Goal: Task Accomplishment & Management: Complete application form

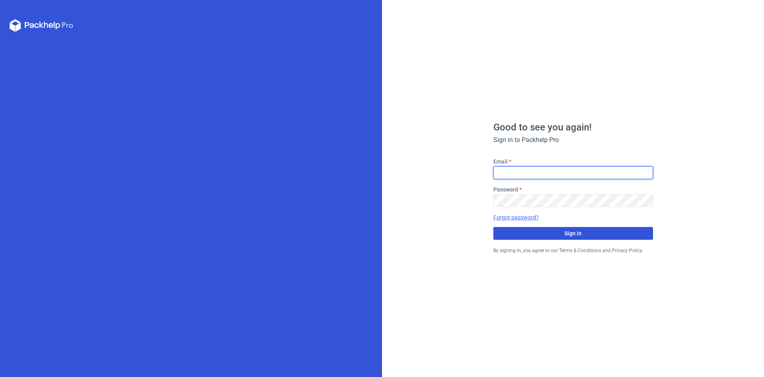
type input "[EMAIL_ADDRESS][DOMAIN_NAME]"
click at [521, 235] on button "Sign in" at bounding box center [573, 233] width 160 height 13
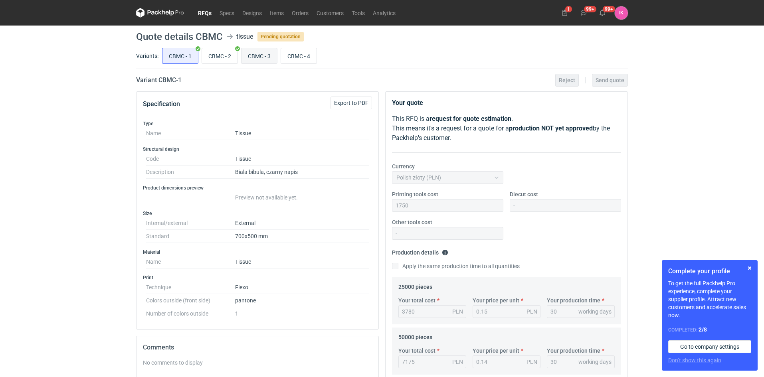
click at [259, 55] on input "CBMC - 3" at bounding box center [259, 55] width 36 height 15
radio input "true"
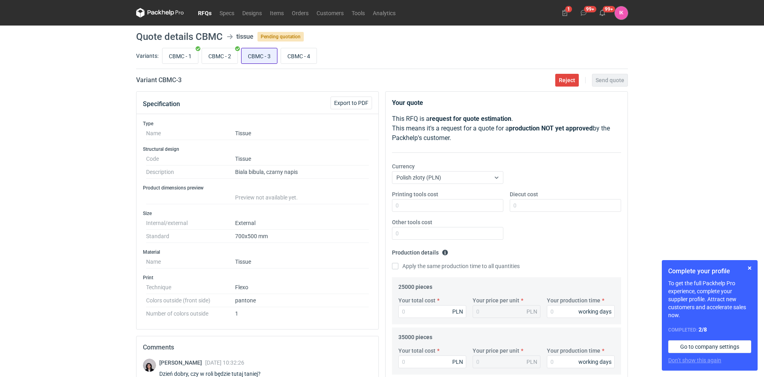
click at [253, 57] on input "CBMC - 3" at bounding box center [259, 55] width 36 height 15
click at [212, 57] on input "CBMC - 2" at bounding box center [220, 55] width 36 height 15
radio input "true"
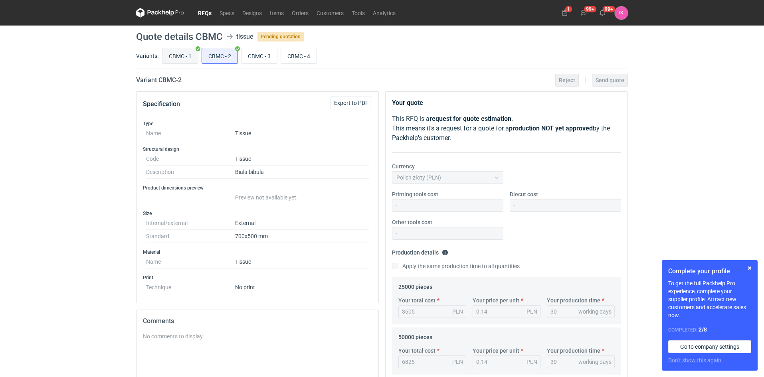
click at [185, 57] on input "CBMC - 1" at bounding box center [180, 55] width 36 height 15
radio input "true"
click at [254, 53] on input "CBMC - 3" at bounding box center [259, 55] width 36 height 15
radio input "true"
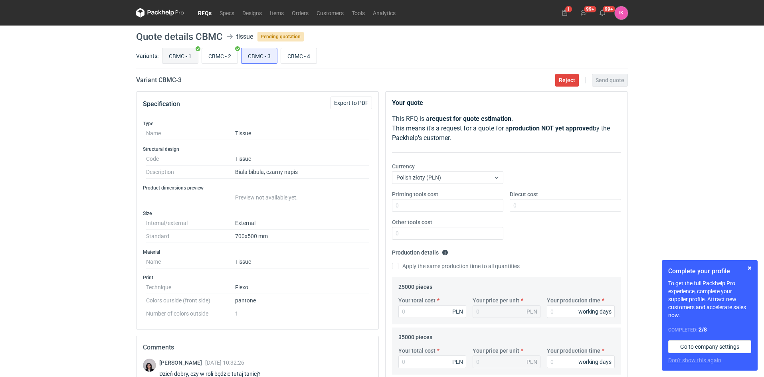
click at [180, 55] on input "CBMC - 1" at bounding box center [180, 55] width 36 height 15
radio input "true"
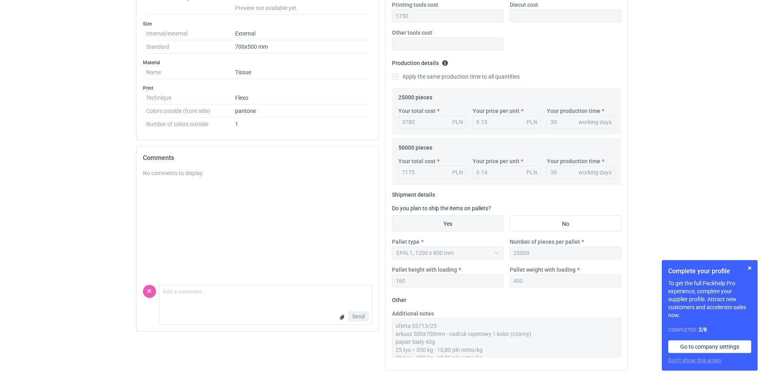
click at [362, 293] on div "Specification Export to PDF Type Name Tissue Structural design Code Tissue Desc…" at bounding box center [382, 139] width 498 height 475
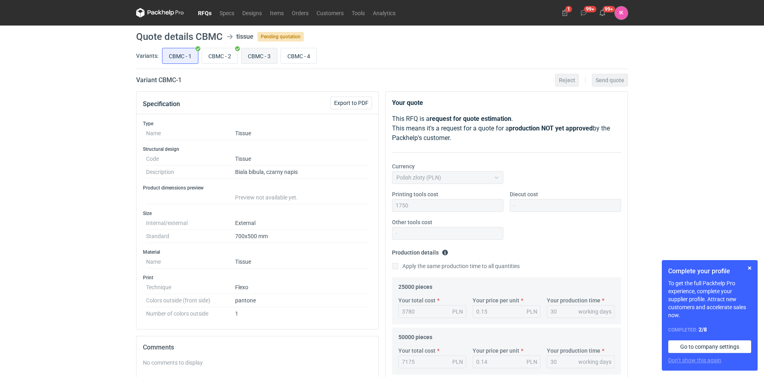
click at [253, 57] on input "CBMC - 3" at bounding box center [259, 55] width 36 height 15
radio input "true"
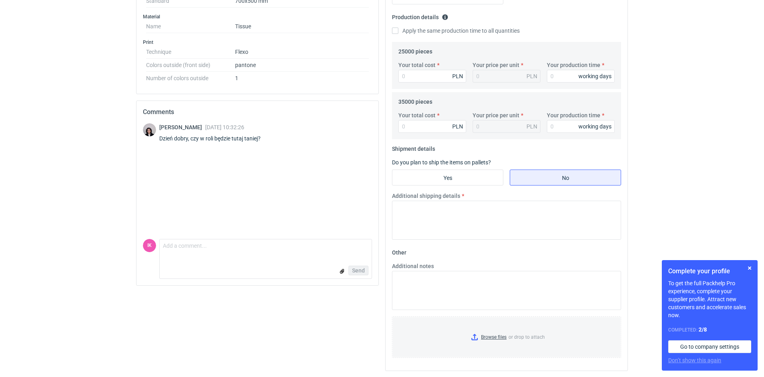
scroll to position [236, 0]
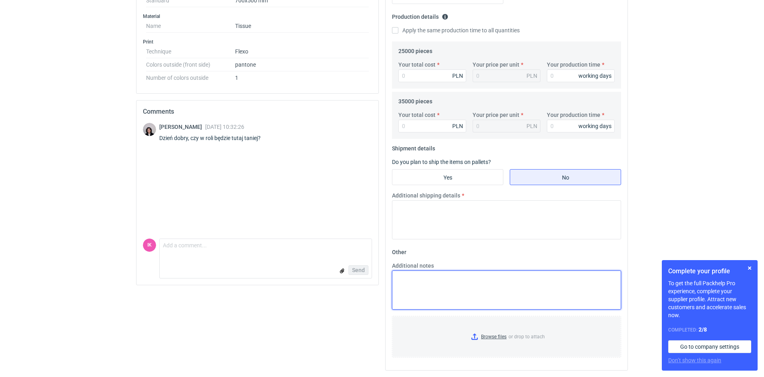
click at [408, 281] on textarea "Additional notes" at bounding box center [506, 290] width 229 height 39
paste textarea "oferta 03713/25 arkusz 500x700mm - nadruk tapetowy 1 kolor (czarny) papier biał…"
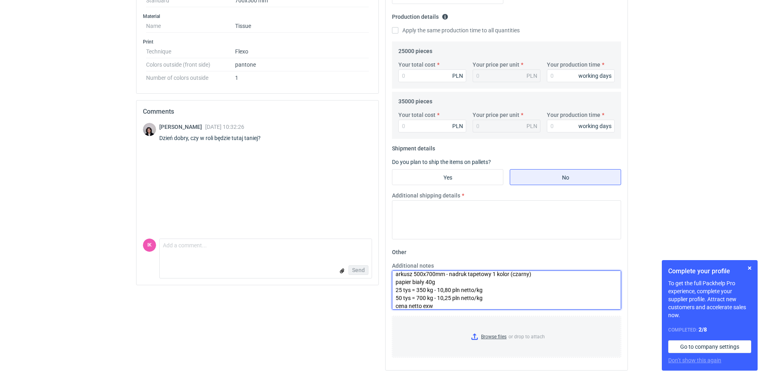
scroll to position [0, 0]
click at [440, 278] on textarea "oferta 03713/25 arkusz 500x700mm - nadruk tapetowy 1 kolor (czarny) papier biał…" at bounding box center [506, 290] width 229 height 39
drag, startPoint x: 395, startPoint y: 286, endPoint x: 412, endPoint y: 287, distance: 17.2
click at [412, 287] on textarea "oferta 03713/25 v2 arkusz 500x700mm - nadruk tapetowy 1 kolor (czarny) papier b…" at bounding box center [506, 290] width 229 height 39
drag, startPoint x: 420, startPoint y: 286, endPoint x: 427, endPoint y: 285, distance: 7.6
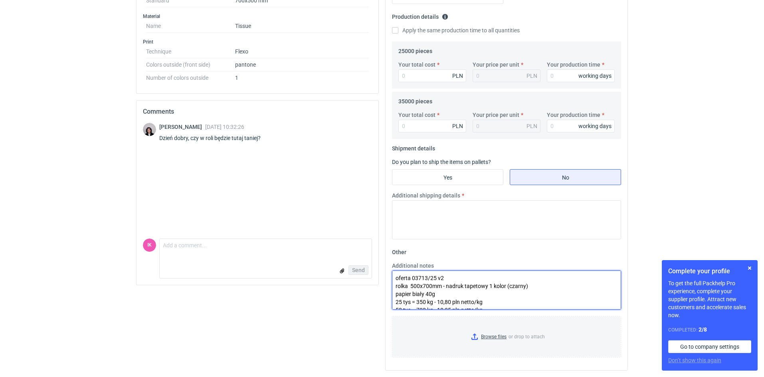
click at [427, 285] on textarea "oferta 03713/25 v2 rolka 500x700mm - nadruk tapetowy 1 kolor (czarny) papier bi…" at bounding box center [506, 290] width 229 height 39
click at [526, 282] on textarea "oferta 03713/25 v2 rolka 500mm - nadruk tapetowy 1 kolor (czarny) papier biały …" at bounding box center [506, 290] width 229 height 39
click at [412, 285] on textarea "oferta 03713/25 v2 rolka 500mm - nadruk tapetowy 1 kolor (czarny) papier biały …" at bounding box center [506, 290] width 229 height 39
click at [526, 283] on textarea "oferta 03713/25 v2 rolka 500mm - nadruk tapetowy 1 kolor (czarny) papier biały …" at bounding box center [506, 290] width 229 height 39
click at [395, 285] on textarea "oferta 03713/25 v2 rolka 500mm - nadruk tapetowy 1 kolor (czarny) nawój do potw…" at bounding box center [506, 290] width 229 height 39
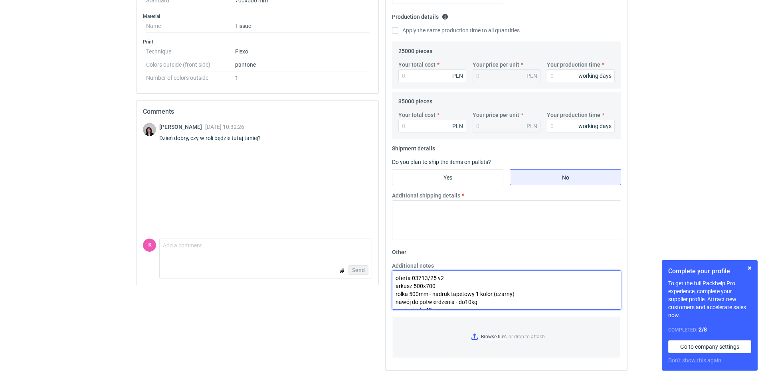
drag, startPoint x: 433, startPoint y: 294, endPoint x: 522, endPoint y: 293, distance: 89.0
click at [522, 293] on textarea "oferta 03713/25 v2 arkusz 500x700 rolka 500mm - nadruk tapetowy 1 kolor (czarny…" at bounding box center [506, 290] width 229 height 39
paste textarea "nadruk tapetowy 1 kolor (czarny)"
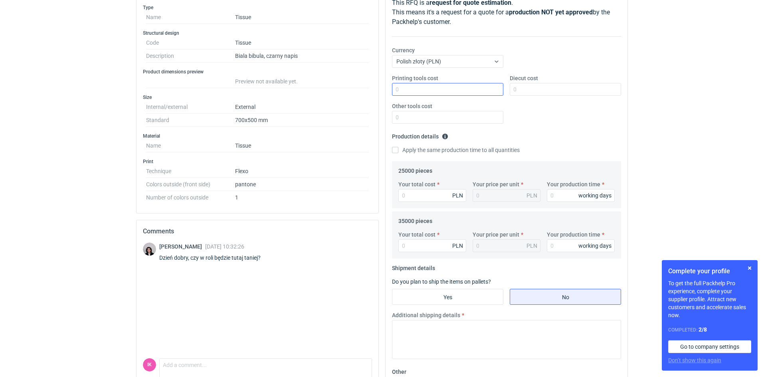
type textarea "oferta 03713/25 v2 arkusz 500x700 rolka 500mm - nawój do potwierdzenia - do10kg…"
click at [411, 88] on input "Printing tools cost" at bounding box center [447, 89] width 111 height 13
type input "1750"
click at [396, 152] on input "Apply the same production time to all quantities" at bounding box center [395, 150] width 6 height 6
checkbox input "true"
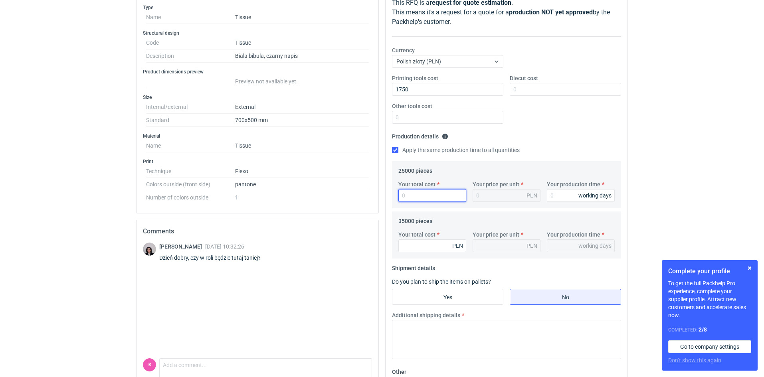
drag, startPoint x: 417, startPoint y: 194, endPoint x: 406, endPoint y: 194, distance: 10.8
click at [409, 194] on input "Your total cost" at bounding box center [432, 195] width 68 height 13
type input "3780"
type input "0.15"
type input "3780"
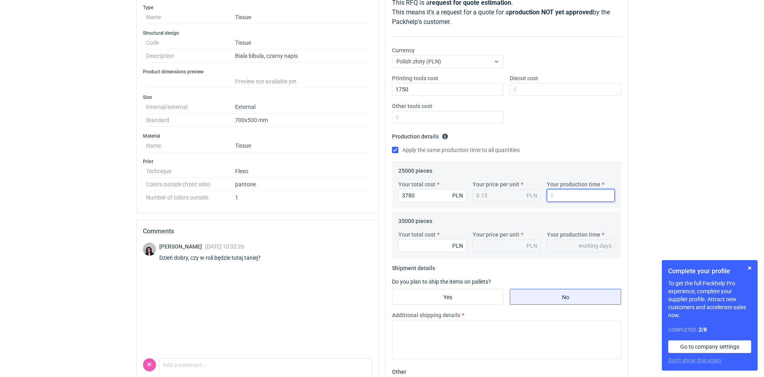
click at [568, 196] on input "Your production time" at bounding box center [581, 195] width 68 height 13
type input "3"
type input "30"
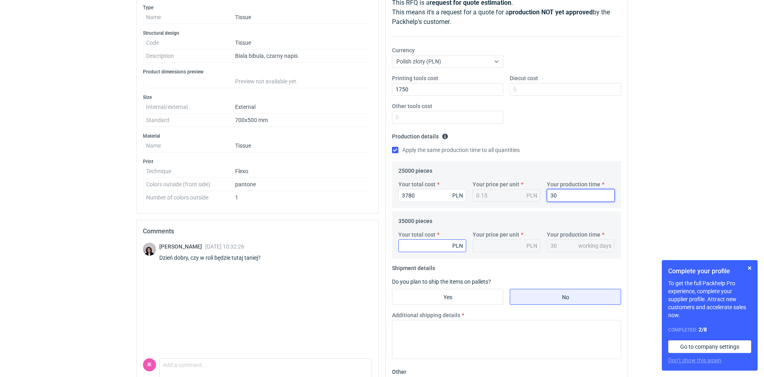
type input "30"
click at [439, 246] on input "Your total cost" at bounding box center [432, 245] width 68 height 13
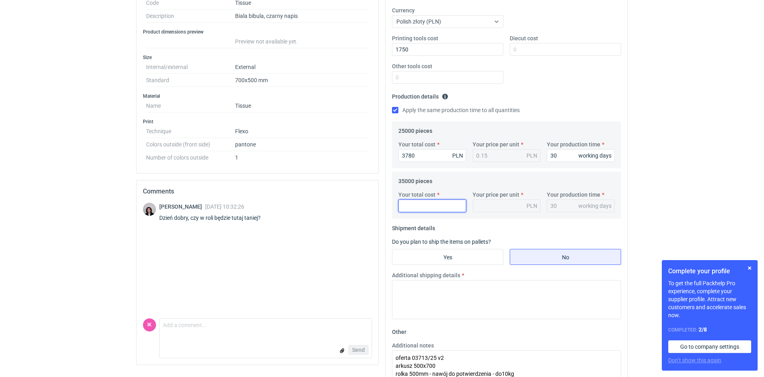
scroll to position [32, 0]
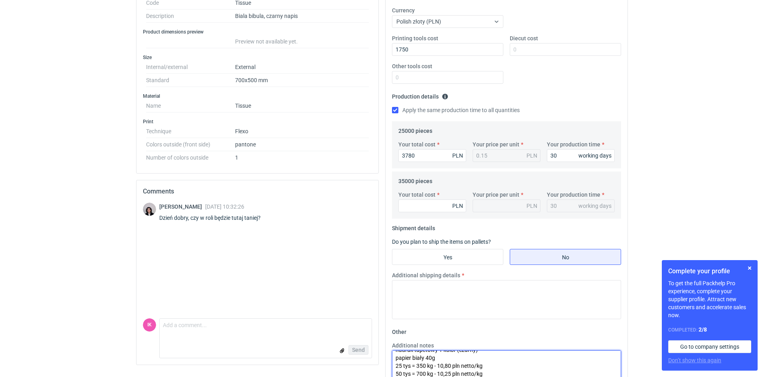
click at [397, 372] on textarea "oferta 03713/25 v2 arkusz 500x700 rolka 500mm - nawój do potwierdzenia - do10kg…" at bounding box center [506, 369] width 229 height 39
click at [419, 374] on textarea "oferta 03713/25 v2 arkusz 500x700 rolka 500mm - nawój do potwierdzenia - do10kg…" at bounding box center [506, 369] width 229 height 39
click at [446, 372] on textarea "oferta 03713/25 v2 arkusz 500x700 rolka 500mm - nawój do potwierdzenia - do10kg…" at bounding box center [506, 369] width 229 height 39
type textarea "oferta 03713/25 v2 arkusz 500x700 rolka 500mm - nawój do potwierdzenia - do10kg…"
click at [431, 208] on input "Your total cost" at bounding box center [432, 206] width 68 height 13
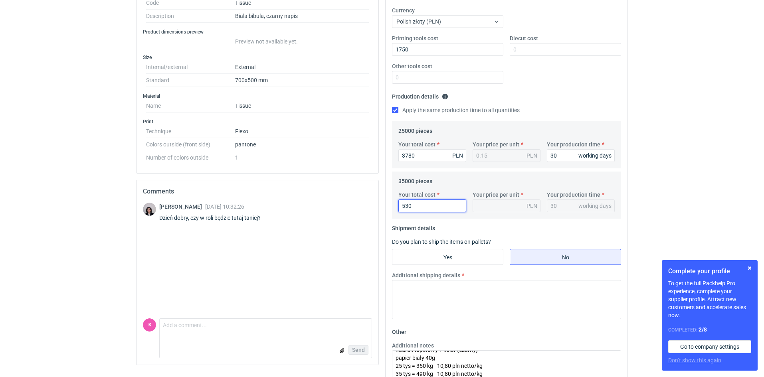
type input "5300"
type input "0.15"
type input "5300"
click at [411, 256] on input "Yes" at bounding box center [447, 256] width 111 height 15
radio input "true"
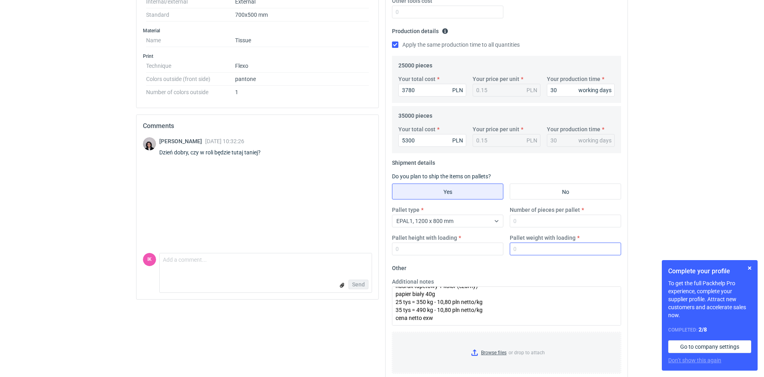
scroll to position [237, 0]
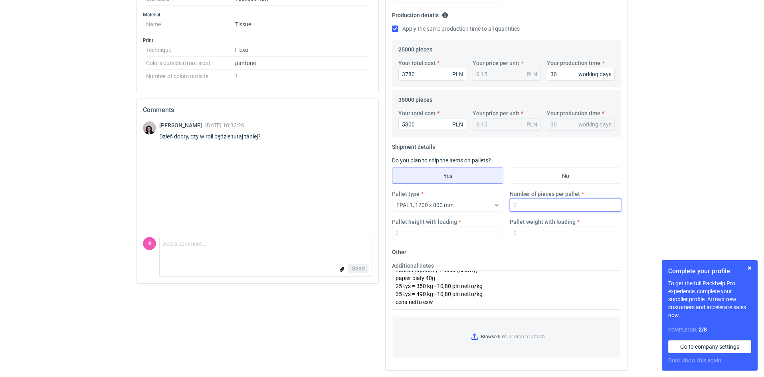
click at [536, 204] on input "Number of pieces per pallet" at bounding box center [565, 205] width 111 height 13
type input "35000"
click at [406, 226] on div "Pallet height with loading" at bounding box center [448, 229] width 118 height 22
click at [408, 231] on input "Pallet height with loading" at bounding box center [447, 233] width 111 height 13
drag, startPoint x: 410, startPoint y: 231, endPoint x: 388, endPoint y: 231, distance: 21.2
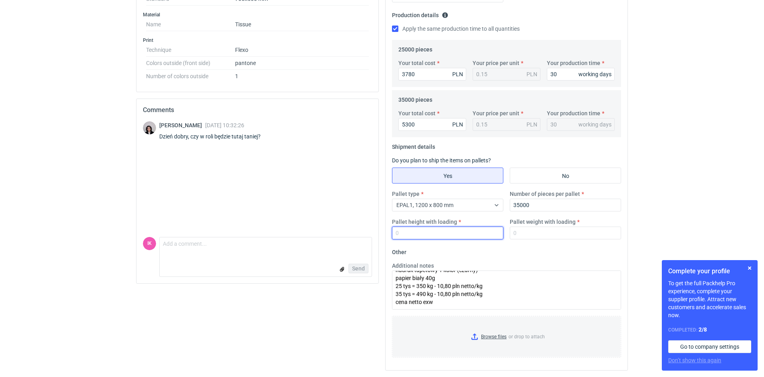
click at [388, 231] on div "Your quote This RFQ is a request for quote estimation . This means it's a reque…" at bounding box center [507, 112] width 242 height 516
type input "160"
click at [522, 232] on input "Pallet weight with loading" at bounding box center [565, 233] width 111 height 13
drag, startPoint x: 522, startPoint y: 232, endPoint x: 514, endPoint y: 233, distance: 8.4
click at [519, 233] on input "Pallet weight with loading" at bounding box center [565, 233] width 111 height 13
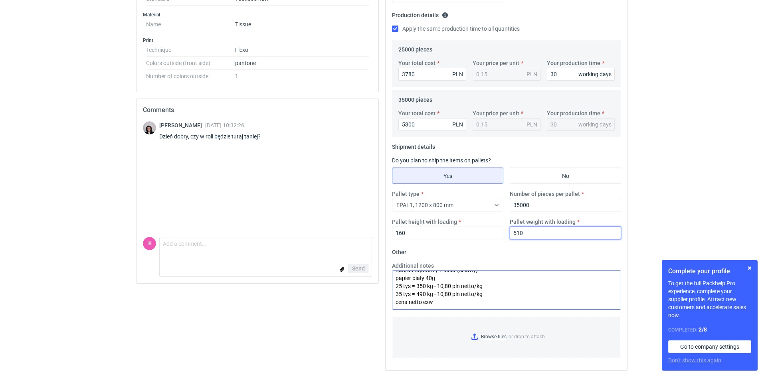
scroll to position [0, 0]
type input "510"
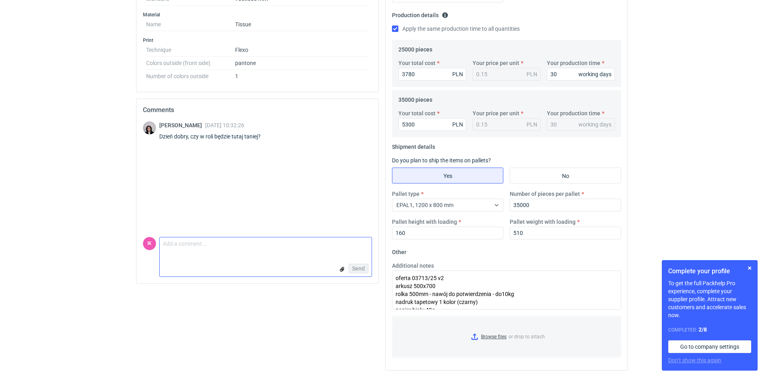
click at [205, 252] on textarea "Comment message" at bounding box center [266, 245] width 212 height 17
type textarea "arkusz i rolka ta sama cena"
click at [352, 267] on span "Send" at bounding box center [358, 269] width 13 height 6
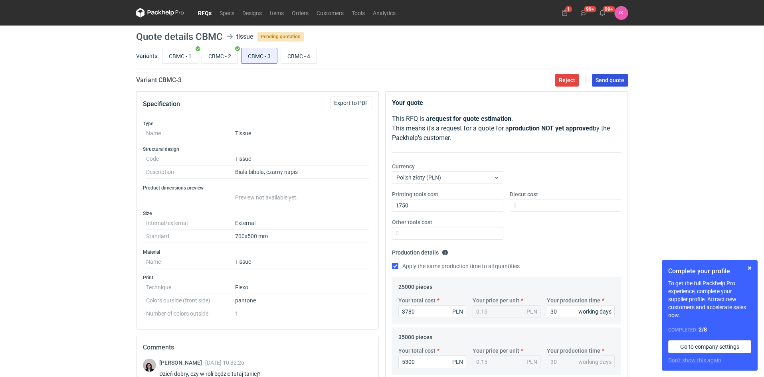
click at [607, 80] on span "Send quote" at bounding box center [610, 80] width 29 height 6
click at [216, 56] on input "CBMC - 2" at bounding box center [220, 55] width 36 height 15
radio input "true"
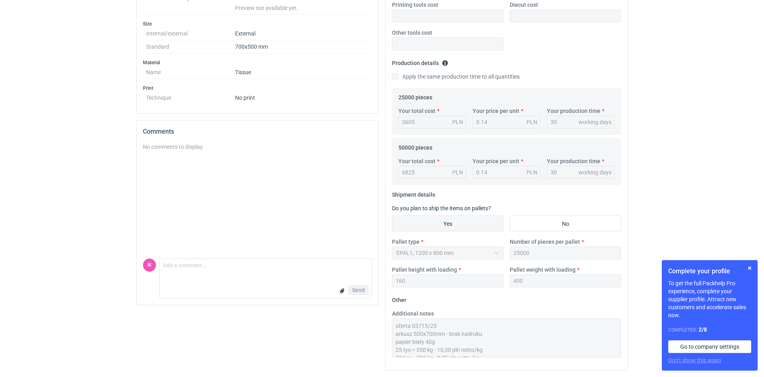
scroll to position [16, 0]
click at [452, 370] on div "Your quote This RFQ is a request for quote estimation . This means it's a reque…" at bounding box center [506, 136] width 243 height 469
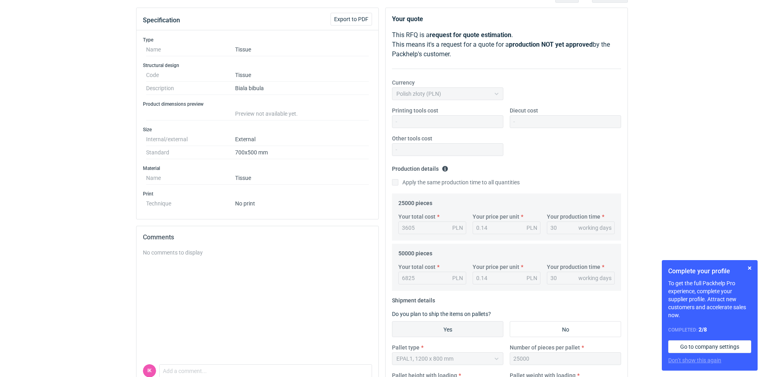
scroll to position [0, 0]
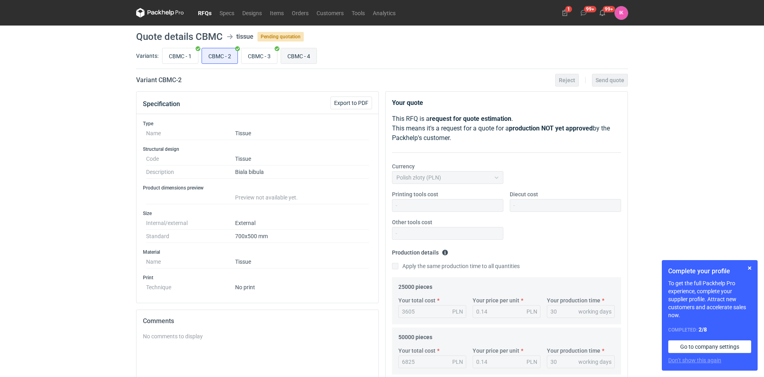
click at [289, 55] on input "CBMC - 4" at bounding box center [299, 55] width 36 height 15
radio input "true"
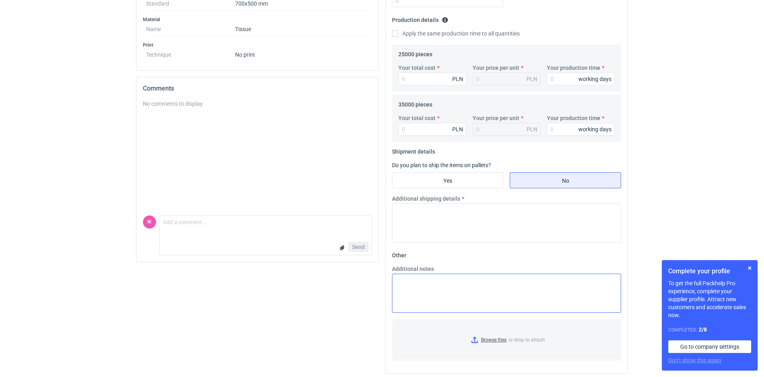
scroll to position [236, 0]
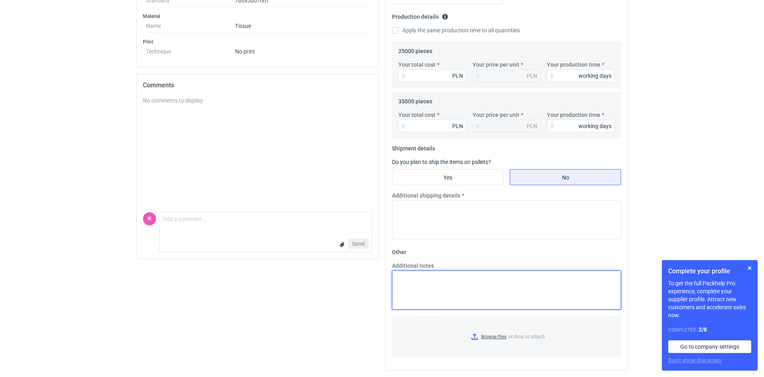
click at [417, 281] on textarea "Additional notes" at bounding box center [506, 290] width 229 height 39
paste textarea "oferta 03715/25 arkusz 500x700mm - brak nadruku papier biały 40g 25 tys = 350 k…"
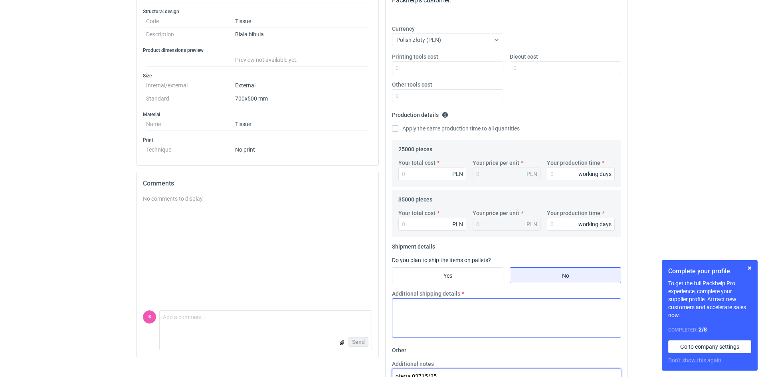
scroll to position [156, 0]
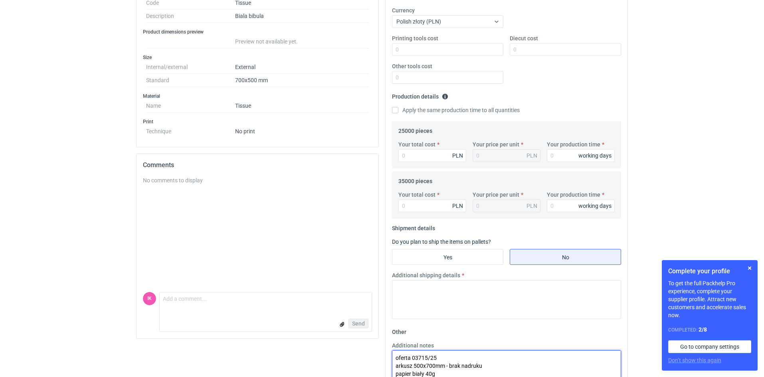
click at [444, 353] on textarea "oferta 03715/25 arkusz 500x700mm - brak nadruku papier biały 40g 25 tys = 350 k…" at bounding box center [506, 369] width 229 height 39
type textarea "oferta 03715/25 v2 arkusz 500x700mm - brak nadruku papier biały 40g 25 tys = 35…"
click at [402, 158] on input "Your total cost" at bounding box center [432, 155] width 68 height 13
type input "3605"
type input "0.14"
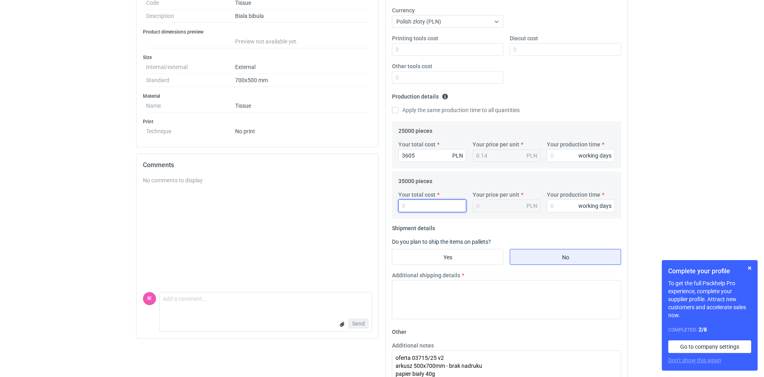
click at [431, 206] on input "Your total cost" at bounding box center [432, 206] width 68 height 13
click at [398, 110] on input "Apply the same production time to all quantities" at bounding box center [395, 110] width 6 height 6
checkbox input "true"
click at [562, 157] on input "Your production time" at bounding box center [581, 155] width 68 height 13
type input "3"
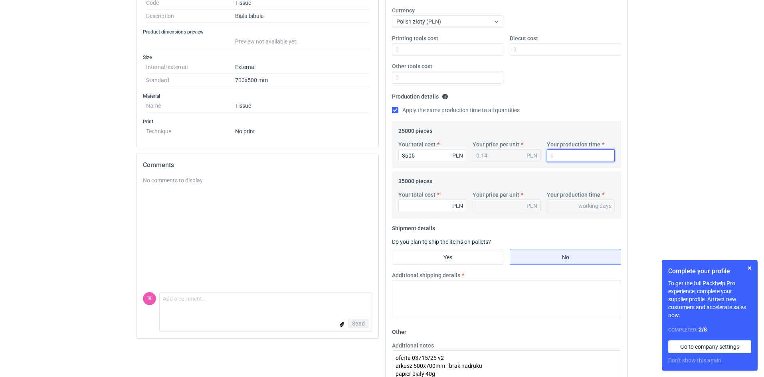
type input "3"
type input "30"
click at [441, 259] on input "Yes" at bounding box center [447, 256] width 111 height 15
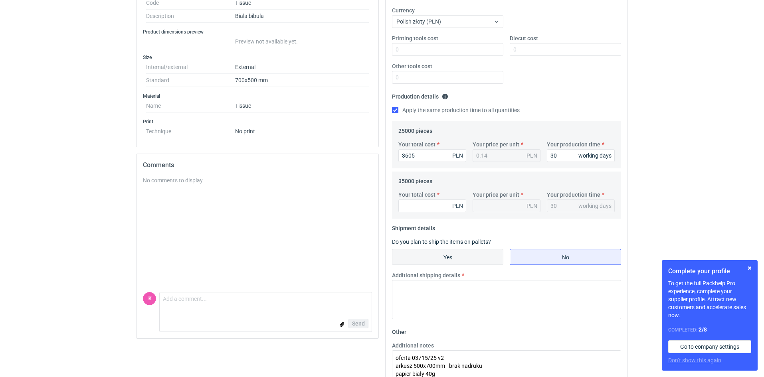
radio input "true"
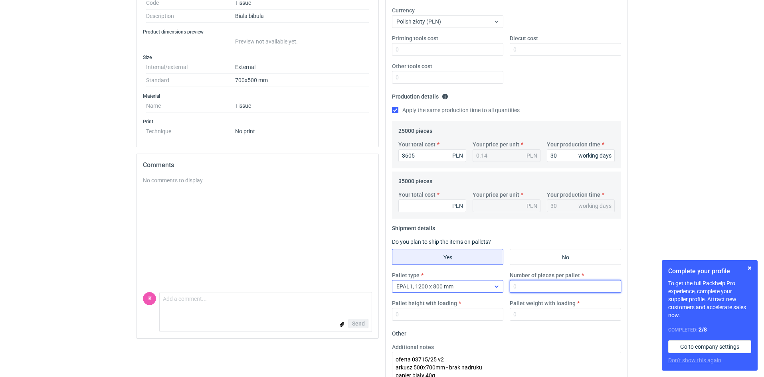
drag, startPoint x: 534, startPoint y: 290, endPoint x: 481, endPoint y: 289, distance: 53.1
click at [480, 289] on div "Pallet type EPAL1, 1200 x 800 mm Number of pieces per pallet Pallet height with…" at bounding box center [506, 299] width 235 height 56
type input "35000"
click at [421, 313] on input "Pallet height with loading" at bounding box center [447, 314] width 111 height 13
type input "160"
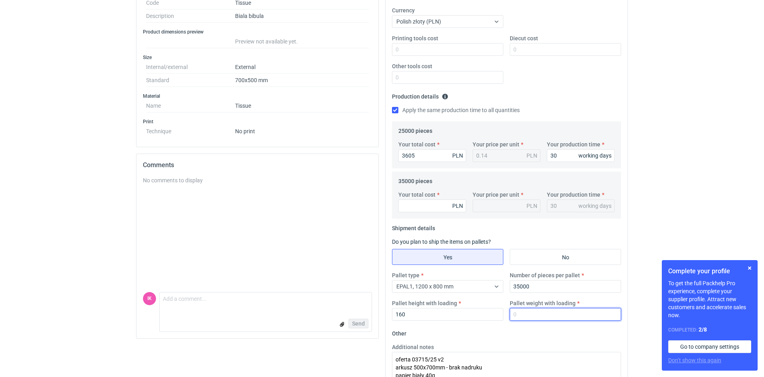
click at [525, 317] on input "Pallet weight with loading" at bounding box center [565, 314] width 111 height 13
type input "510"
click at [486, 358] on textarea "oferta 03715/25 v2 arkusz 500x700mm - brak nadruku papier biały 40g 25 tys = 35…" at bounding box center [506, 371] width 229 height 39
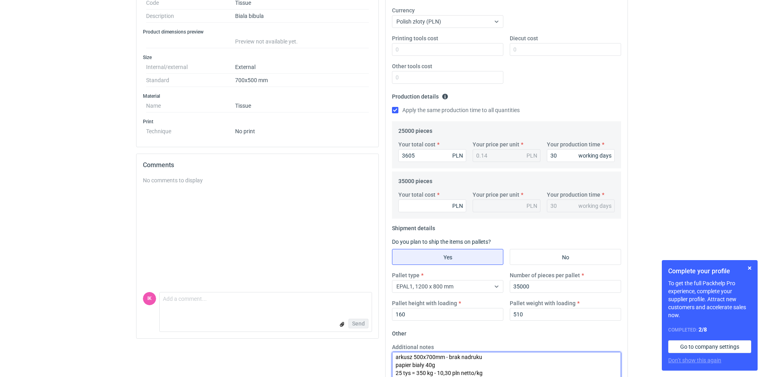
scroll to position [16, 0]
click at [416, 375] on textarea "oferta 03715/25 v2 arkusz 500x700mm - brak nadruku papier biały 40g 25 tys = 35…" at bounding box center [506, 371] width 229 height 39
click at [397, 376] on textarea "oferta 03715/25 v2 arkusz 500x700mm - brak nadruku papier biały 40g 25 tys = 35…" at bounding box center [506, 371] width 229 height 39
drag, startPoint x: 418, startPoint y: 374, endPoint x: 423, endPoint y: 376, distance: 6.3
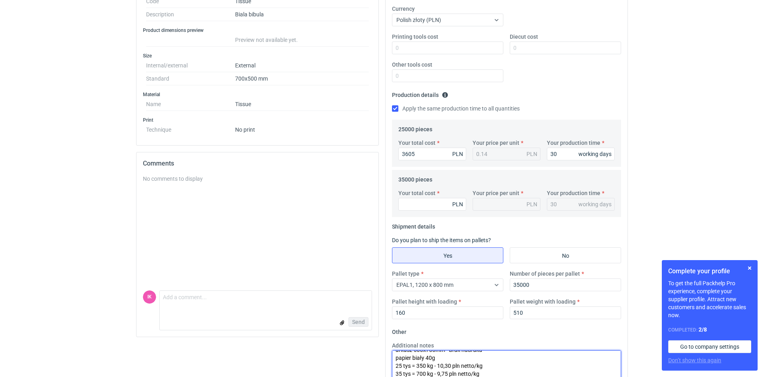
click at [418, 374] on textarea "oferta 03715/25 v2 arkusz 500x700mm - brak nadruku papier biały 40g 25 tys = 35…" at bounding box center [506, 369] width 229 height 39
drag, startPoint x: 437, startPoint y: 373, endPoint x: 447, endPoint y: 373, distance: 9.2
click at [447, 373] on textarea "oferta 03715/25 v2 arkusz 500x700mm - brak nadruku papier biały 40g 25 tys = 35…" at bounding box center [506, 369] width 229 height 39
type textarea "oferta 03715/25 v2 arkusz 500x700mm - brak nadruku papier biały 40g 25 tys = 35…"
click at [407, 206] on input "Your total cost" at bounding box center [432, 204] width 68 height 13
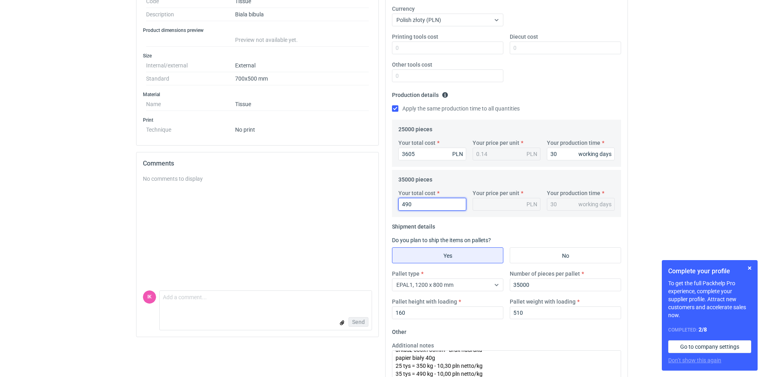
type input "4900"
type input "0.14"
type input "4900"
click at [499, 207] on div "0.14 PLN" at bounding box center [507, 204] width 68 height 13
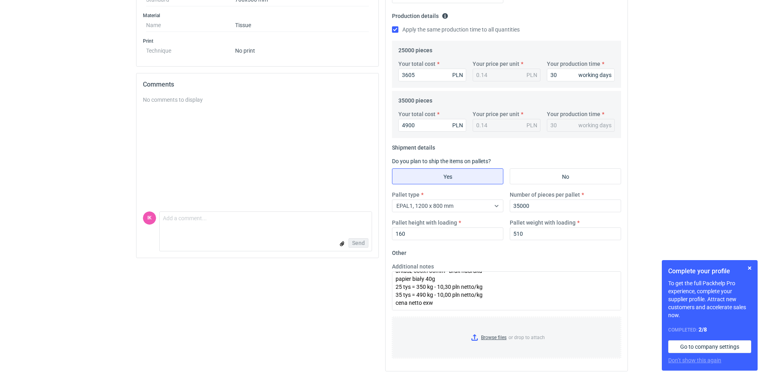
scroll to position [237, 0]
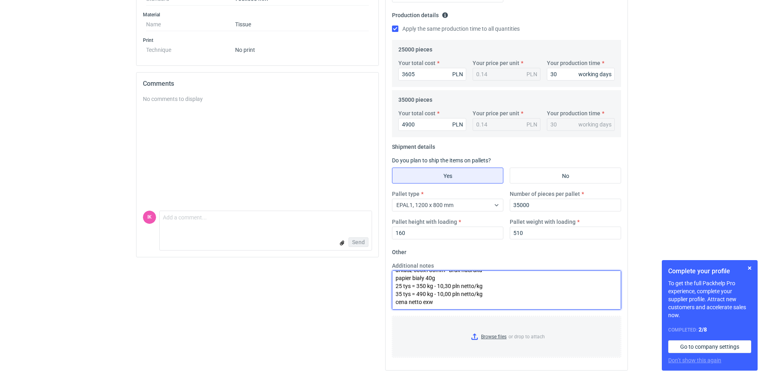
click at [445, 306] on textarea "oferta 03715/25 v2 arkusz 500x700mm - brak nadruku papier biały 40g 25 tys = 35…" at bounding box center [506, 290] width 229 height 39
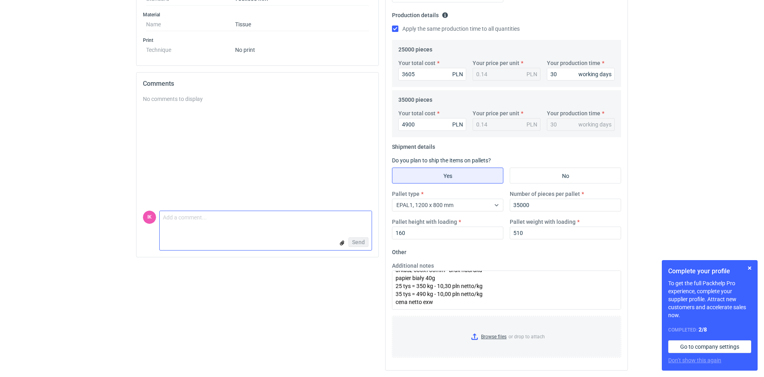
click at [220, 220] on textarea "Comment message" at bounding box center [266, 219] width 212 height 17
type textarea "arkusz i rola ta sama [PERSON_NAME]"
click at [356, 241] on span "Send" at bounding box center [358, 242] width 13 height 6
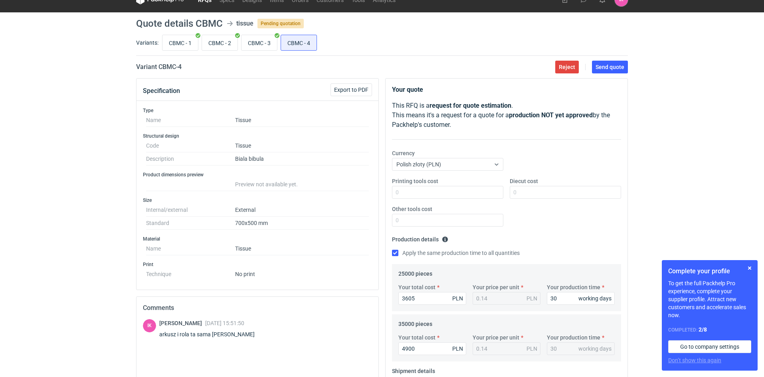
scroll to position [0, 0]
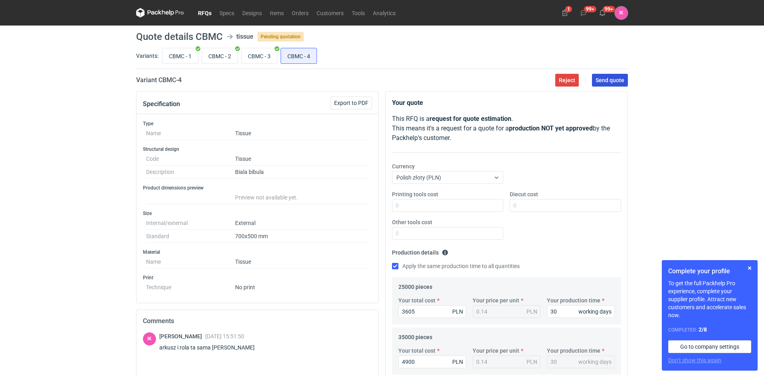
click at [605, 80] on span "Send quote" at bounding box center [610, 80] width 29 height 6
